Goal: Book appointment/travel/reservation: Register for event/course

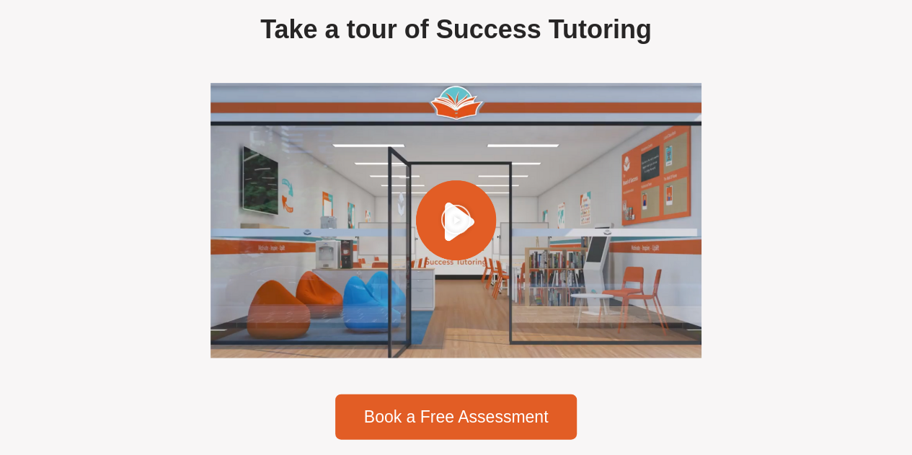
scroll to position [4110, 0]
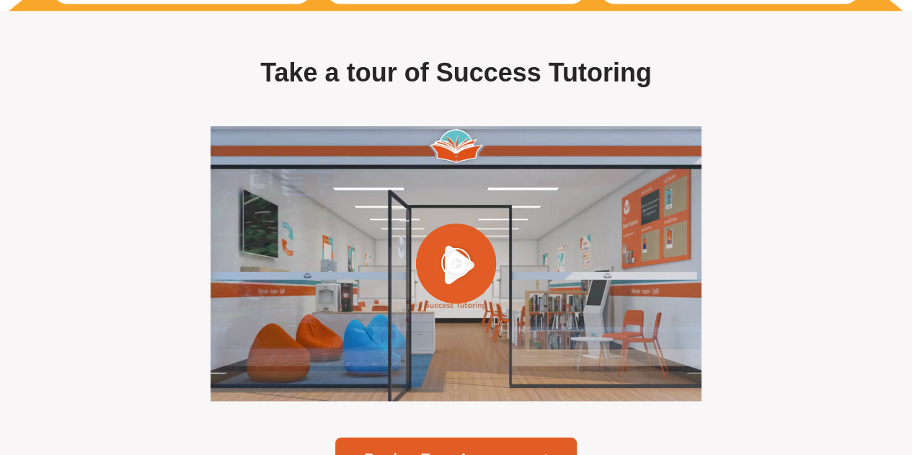
click at [462, 272] on icon "Play Video" at bounding box center [456, 262] width 31 height 31
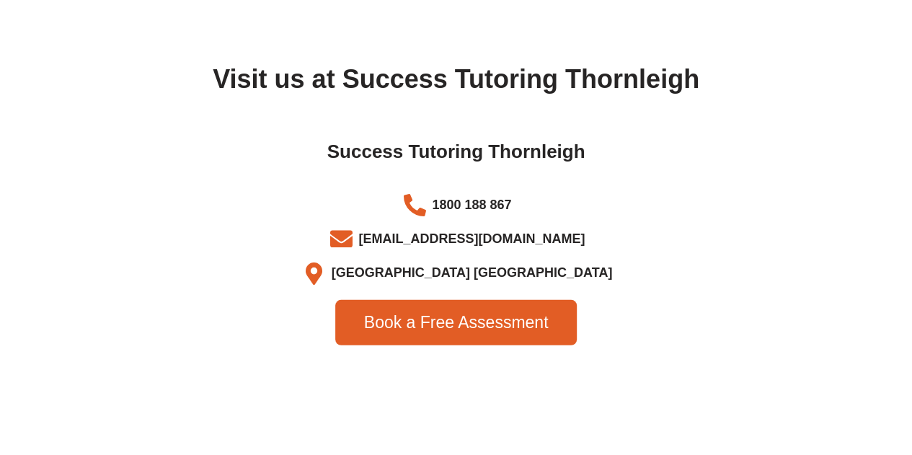
scroll to position [4687, 0]
click at [328, 278] on icon at bounding box center [314, 274] width 28 height 22
click at [451, 282] on span "Thornleigh NSW" at bounding box center [470, 274] width 285 height 24
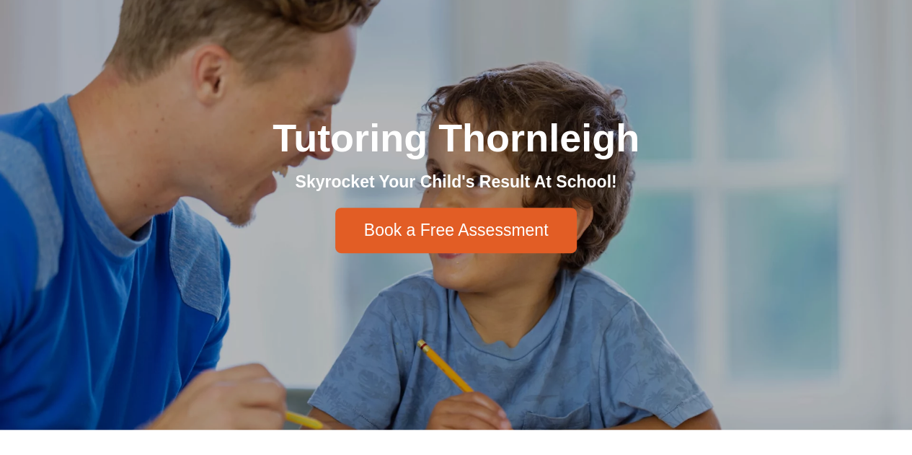
scroll to position [0, 0]
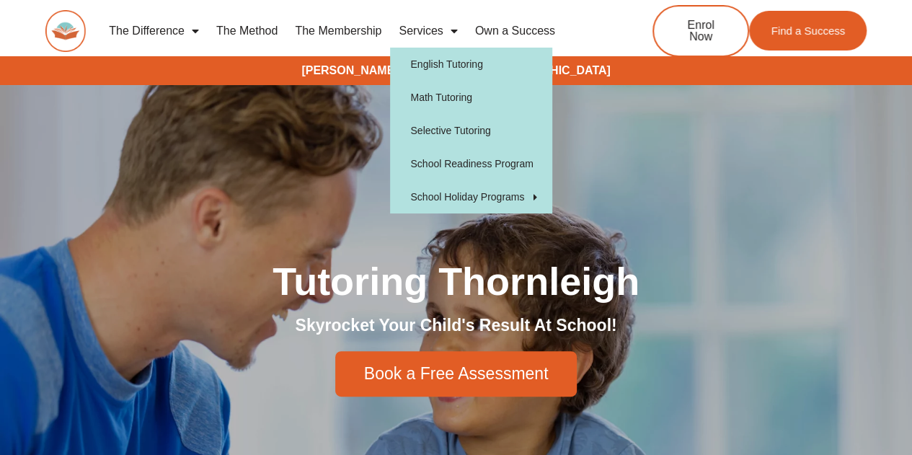
click at [437, 27] on link "Services" at bounding box center [428, 30] width 76 height 33
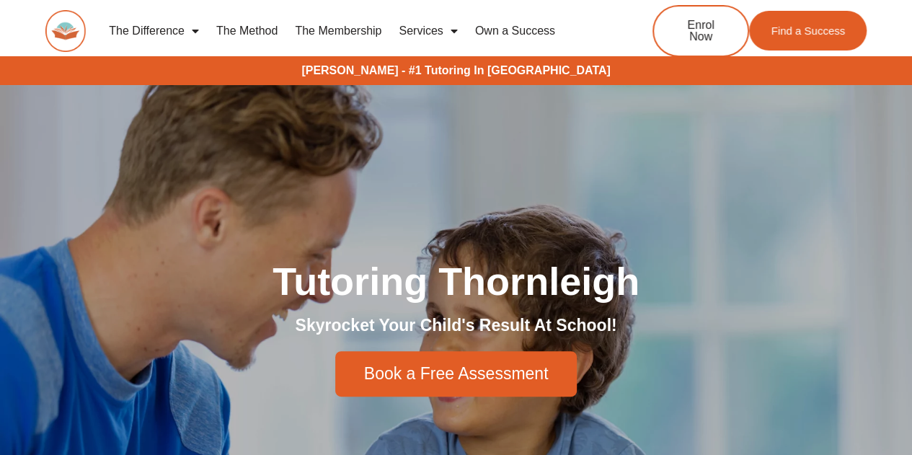
click at [426, 28] on link "Services" at bounding box center [428, 30] width 76 height 33
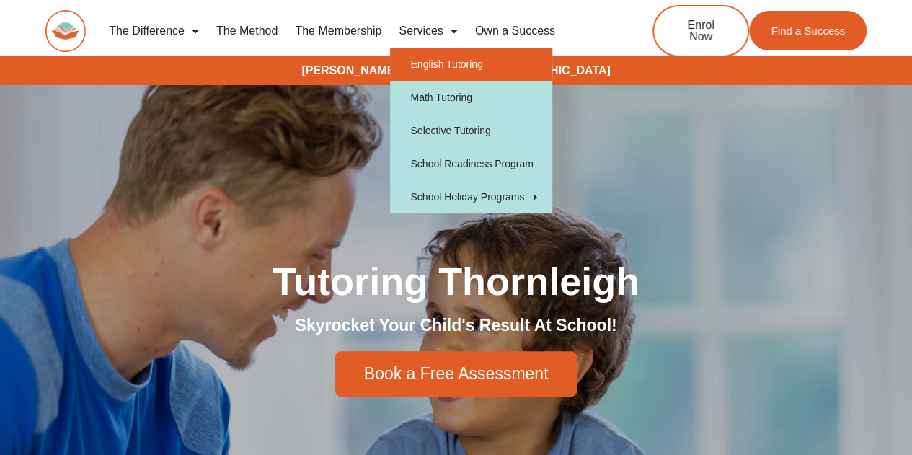
click at [440, 77] on link "English Tutoring" at bounding box center [471, 64] width 162 height 33
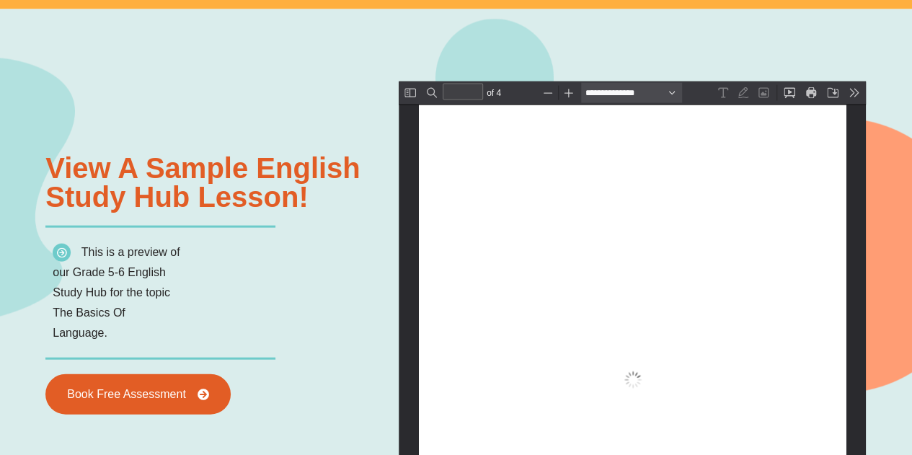
scroll to position [1732, 0]
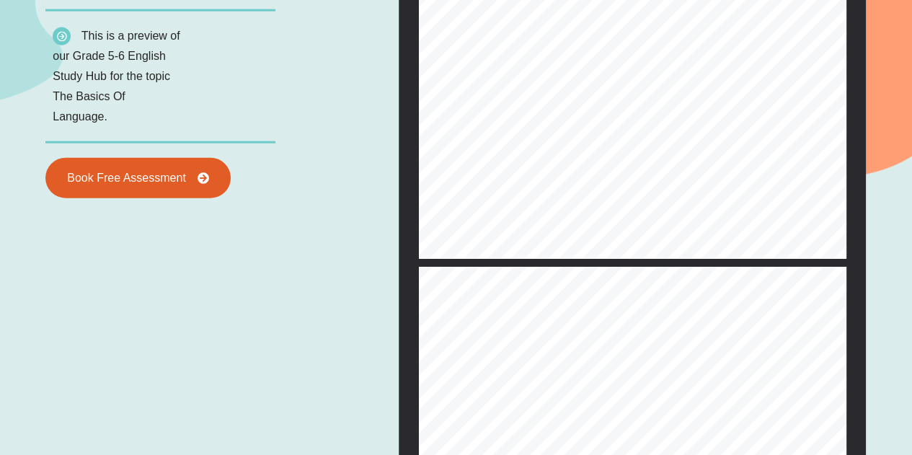
type input "*"
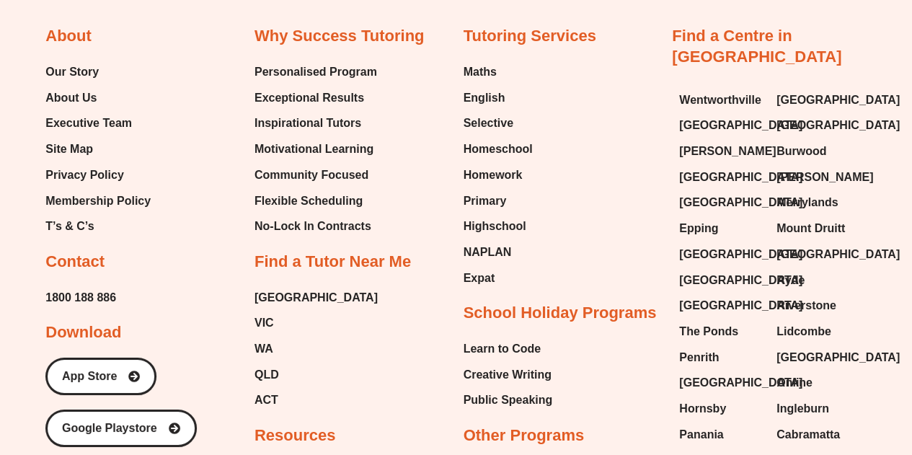
scroll to position [4833, 0]
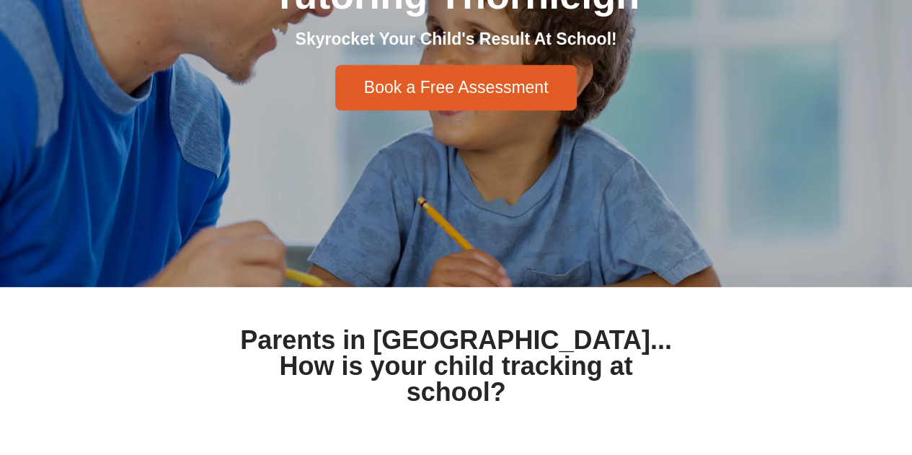
scroll to position [288, 0]
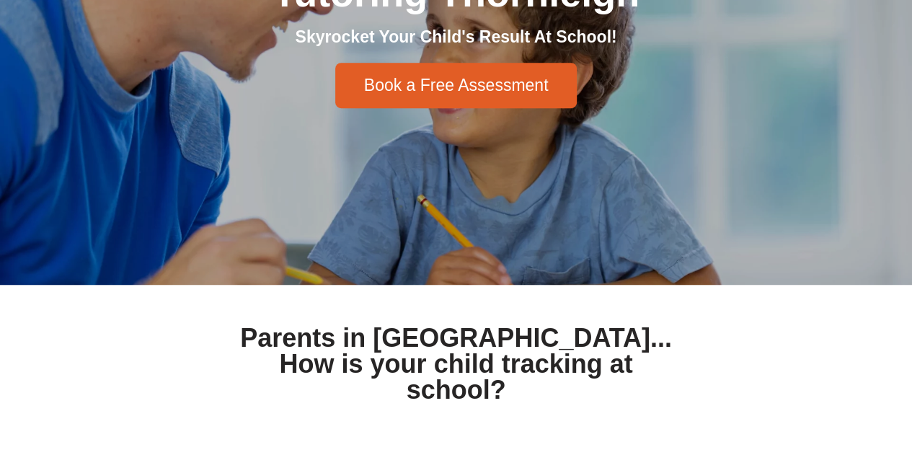
click at [519, 92] on span "Book a Free Assessment" at bounding box center [456, 85] width 185 height 17
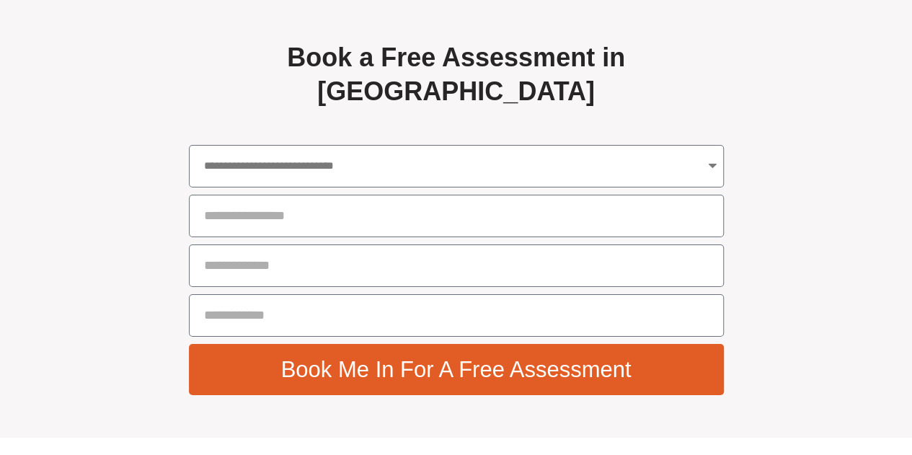
scroll to position [5160, 0]
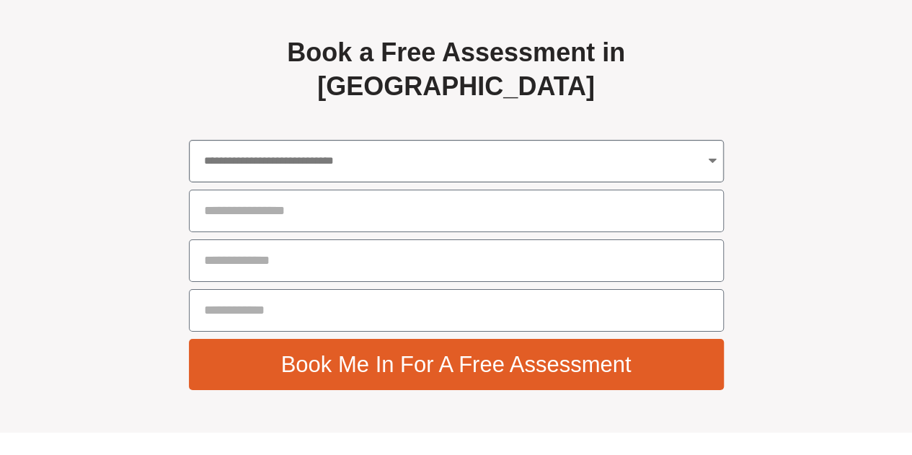
click at [281, 164] on select "**********" at bounding box center [456, 161] width 535 height 43
click at [107, 360] on section "**********" at bounding box center [456, 213] width 912 height 440
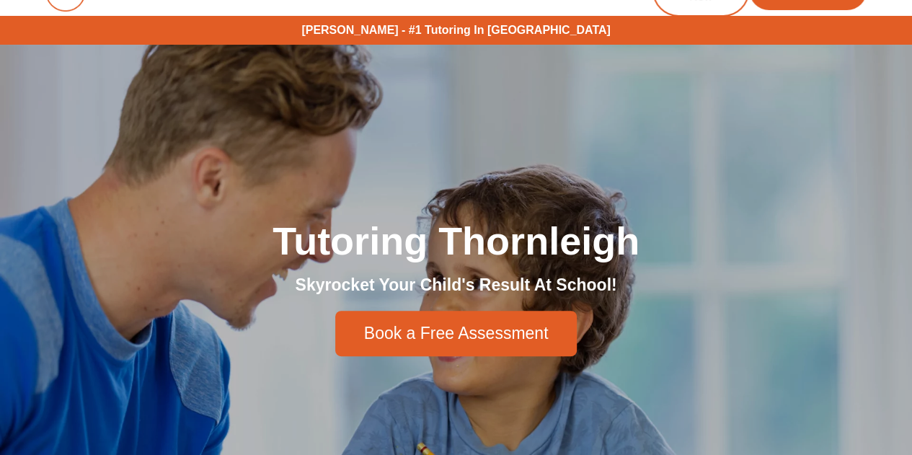
scroll to position [0, 0]
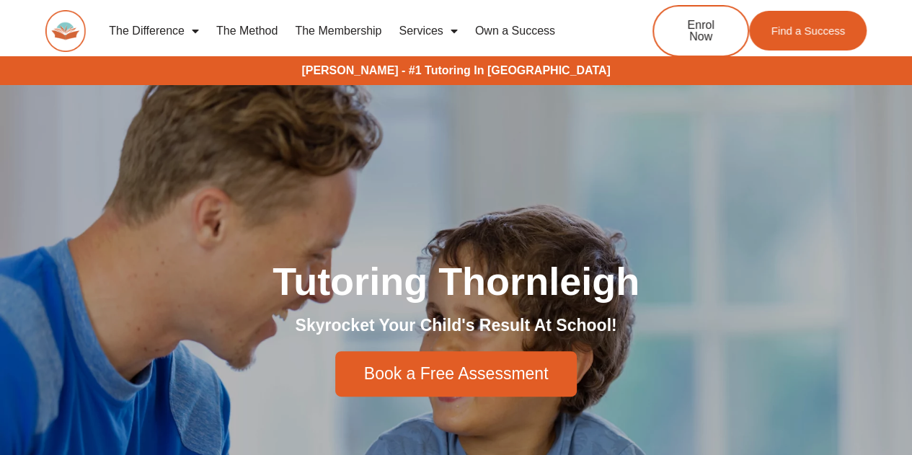
click at [278, 33] on link "The Method" at bounding box center [247, 30] width 79 height 33
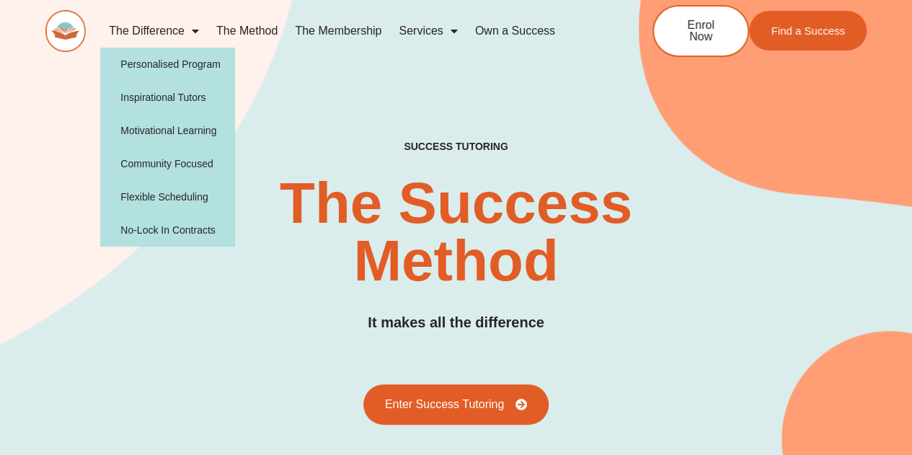
click at [191, 32] on span "Menu" at bounding box center [192, 31] width 14 height 26
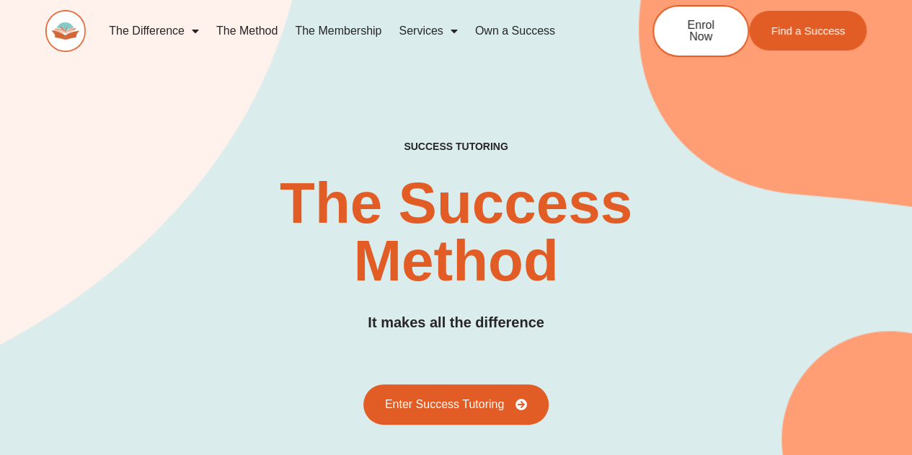
click at [191, 32] on span "Menu" at bounding box center [192, 31] width 14 height 26
